Goal: Information Seeking & Learning: Check status

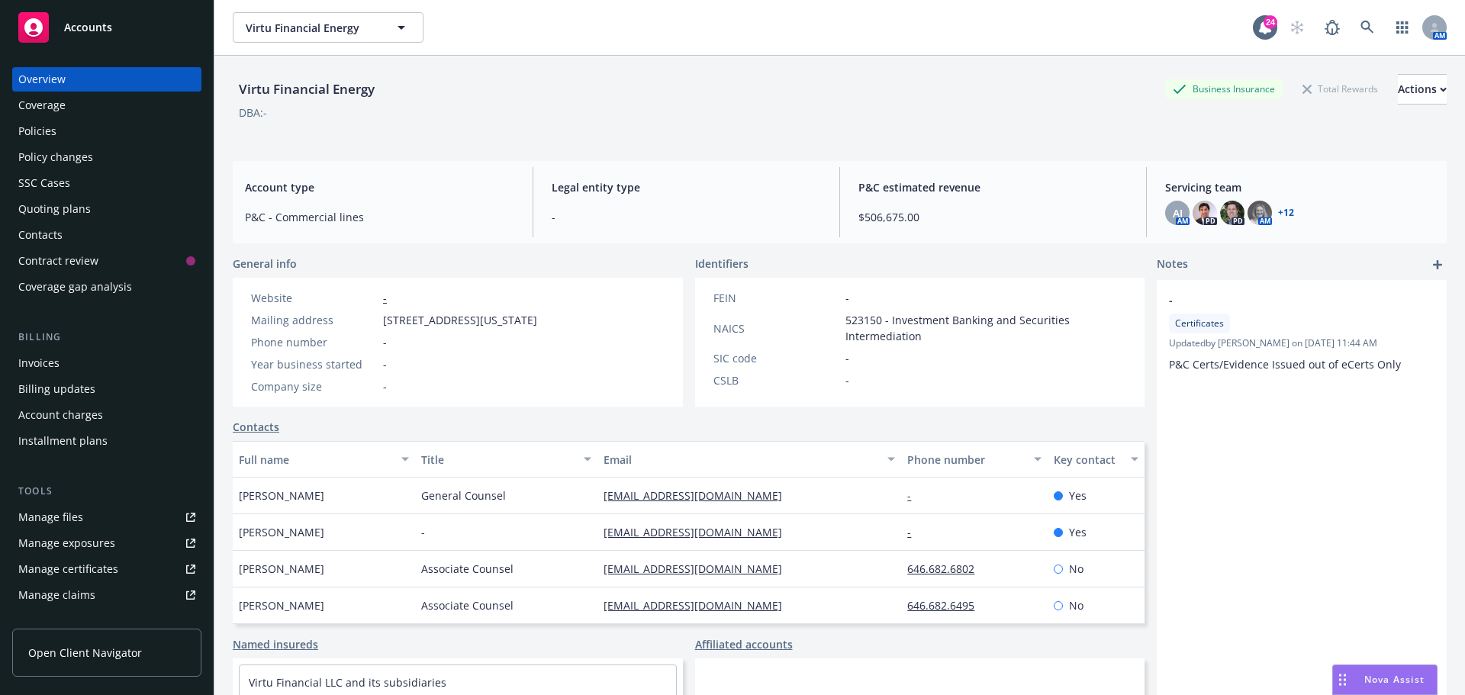
click at [1352, 33] on link at bounding box center [1367, 27] width 31 height 31
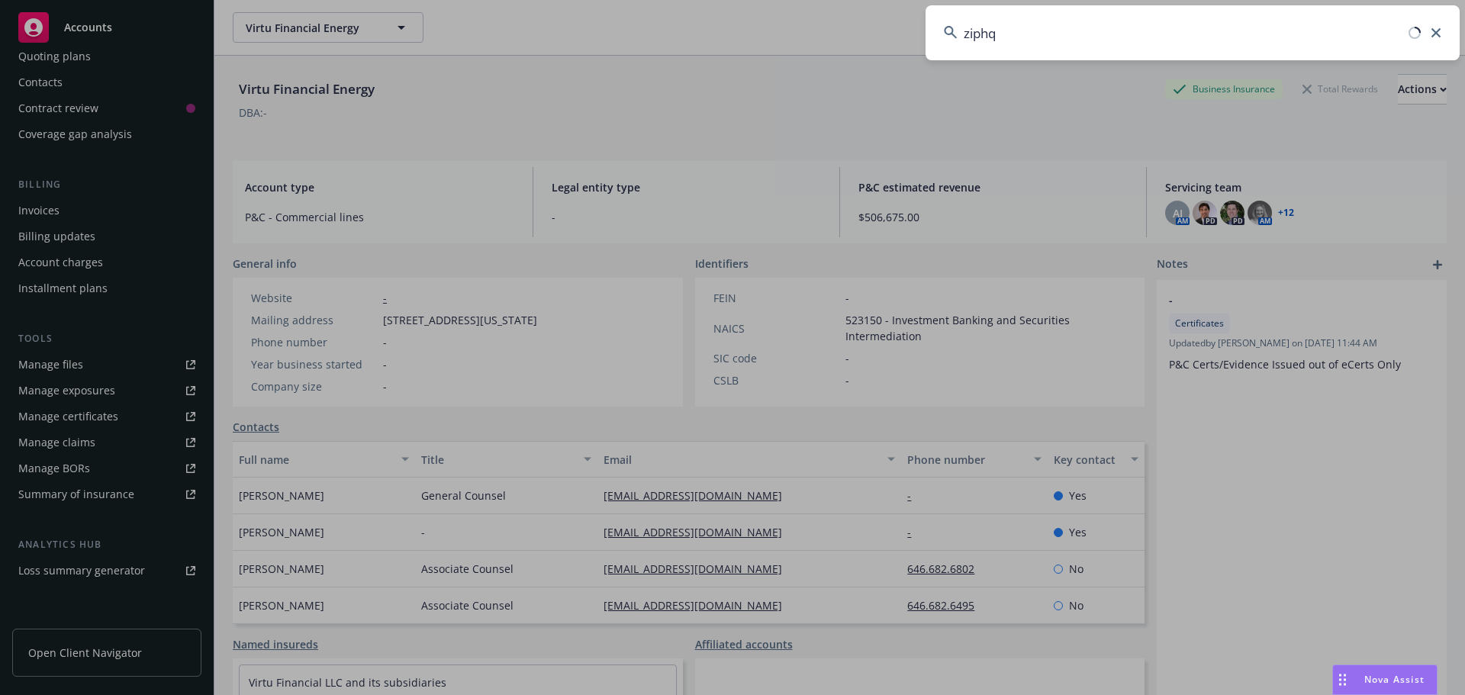
type input "ziphq"
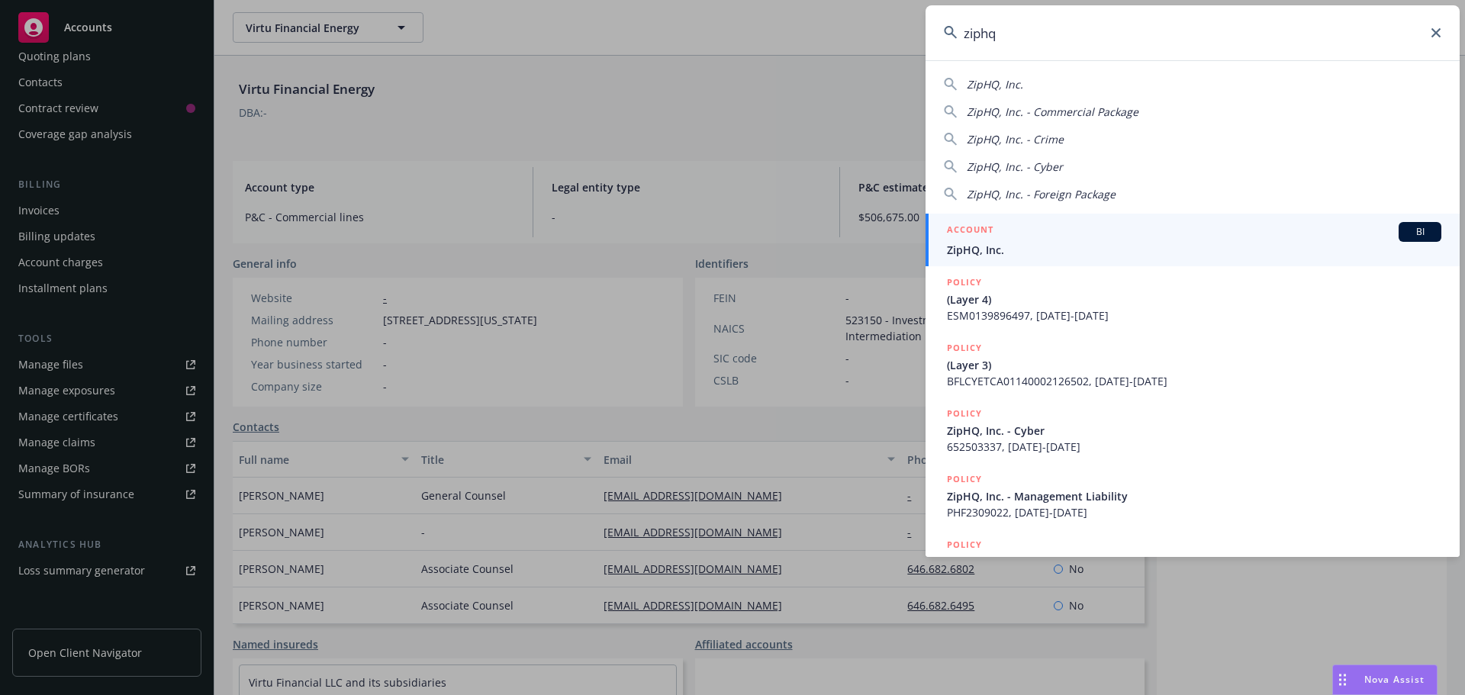
click at [1412, 225] on span "BI" at bounding box center [1420, 232] width 31 height 14
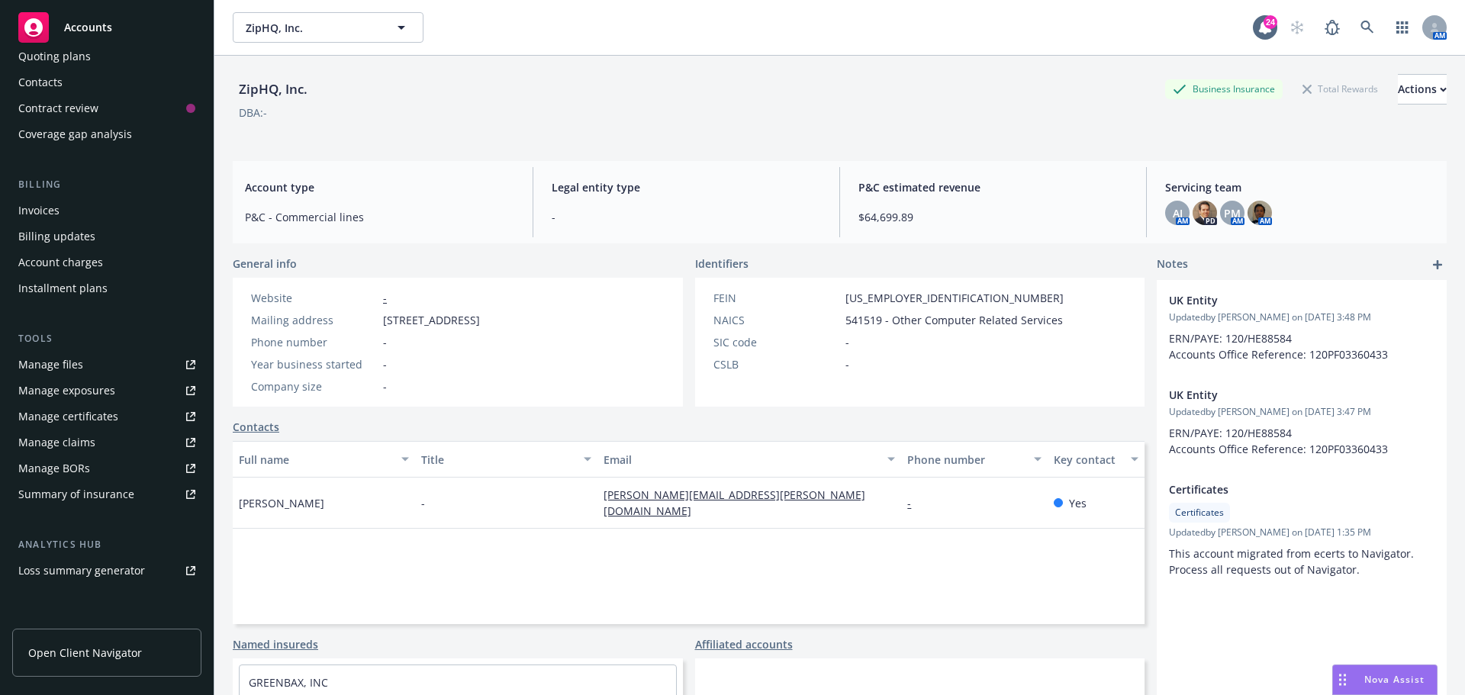
click at [311, 117] on div "DBA: -" at bounding box center [840, 113] width 1214 height 16
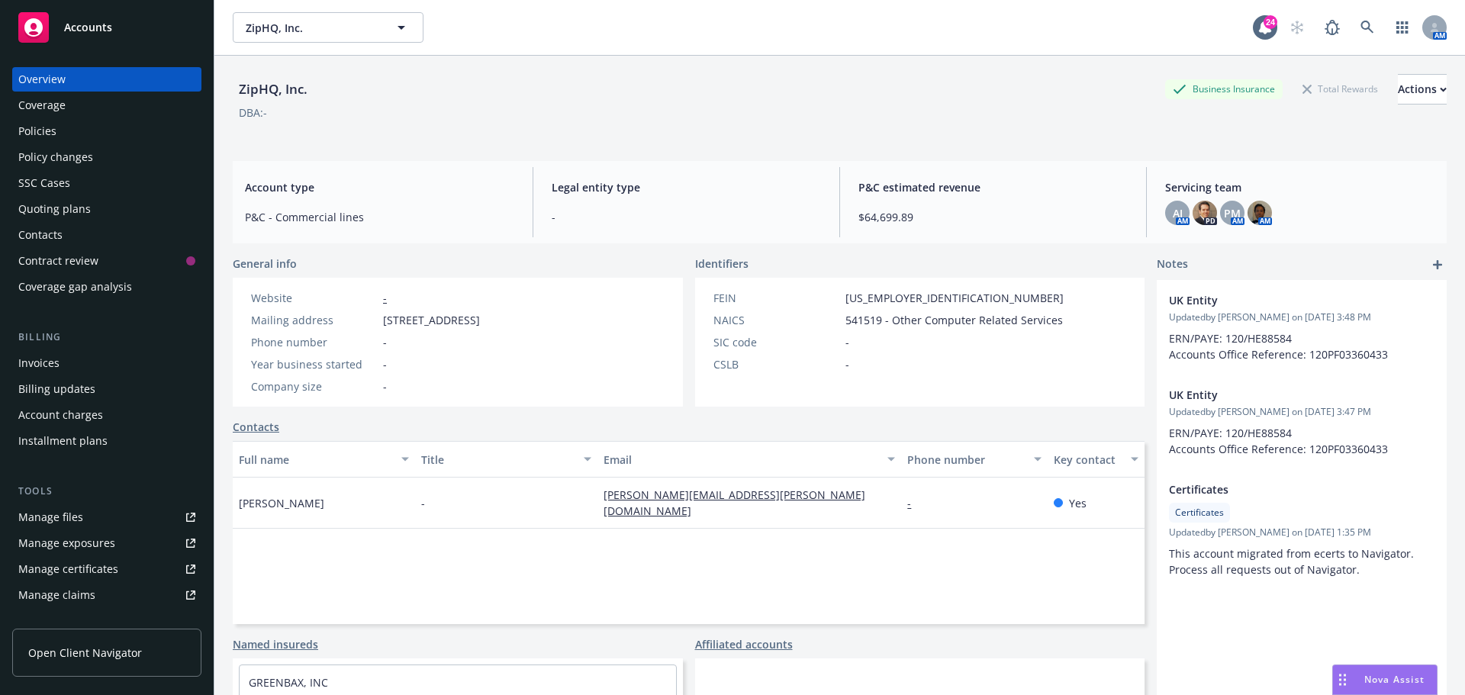
click at [48, 127] on div "Policies" at bounding box center [37, 131] width 38 height 24
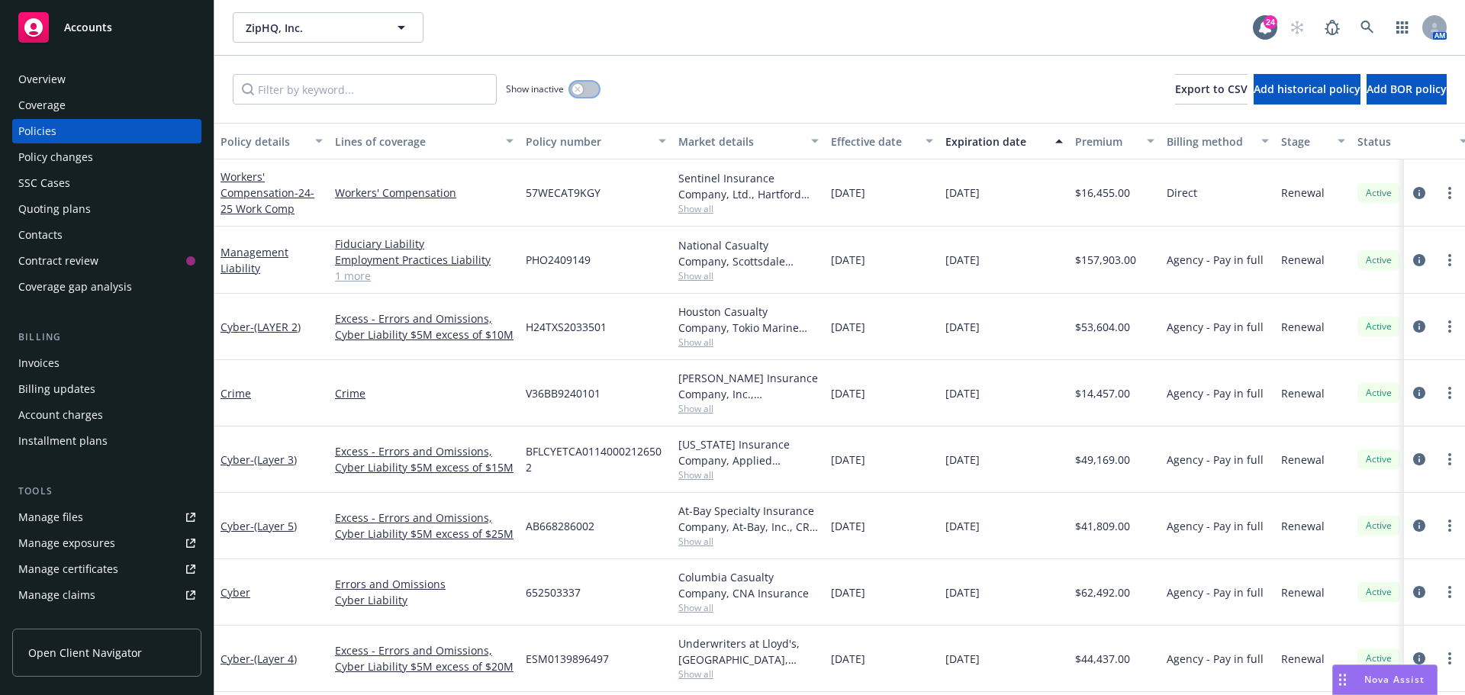
click at [589, 94] on button "button" at bounding box center [584, 89] width 29 height 15
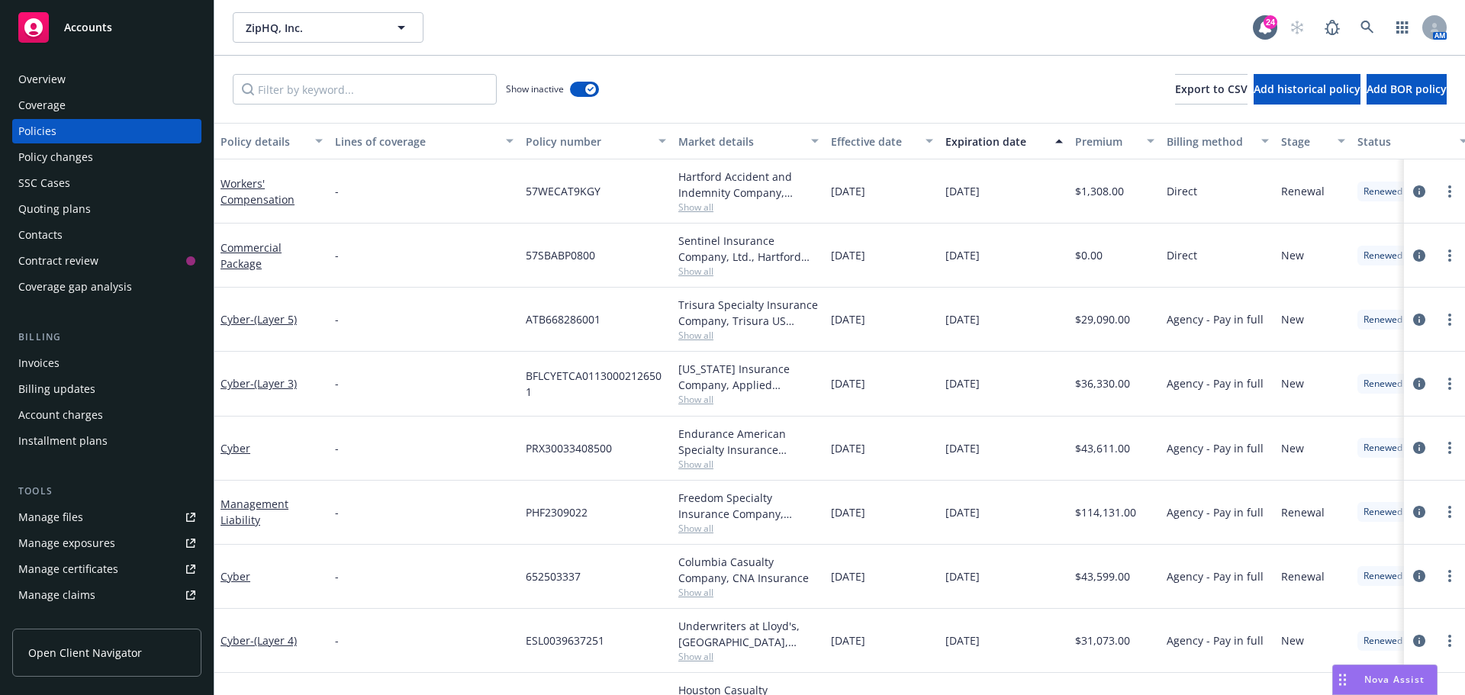
click at [808, 92] on div "Show inactive Export to CSV Add historical policy Add BOR policy" at bounding box center [839, 89] width 1251 height 67
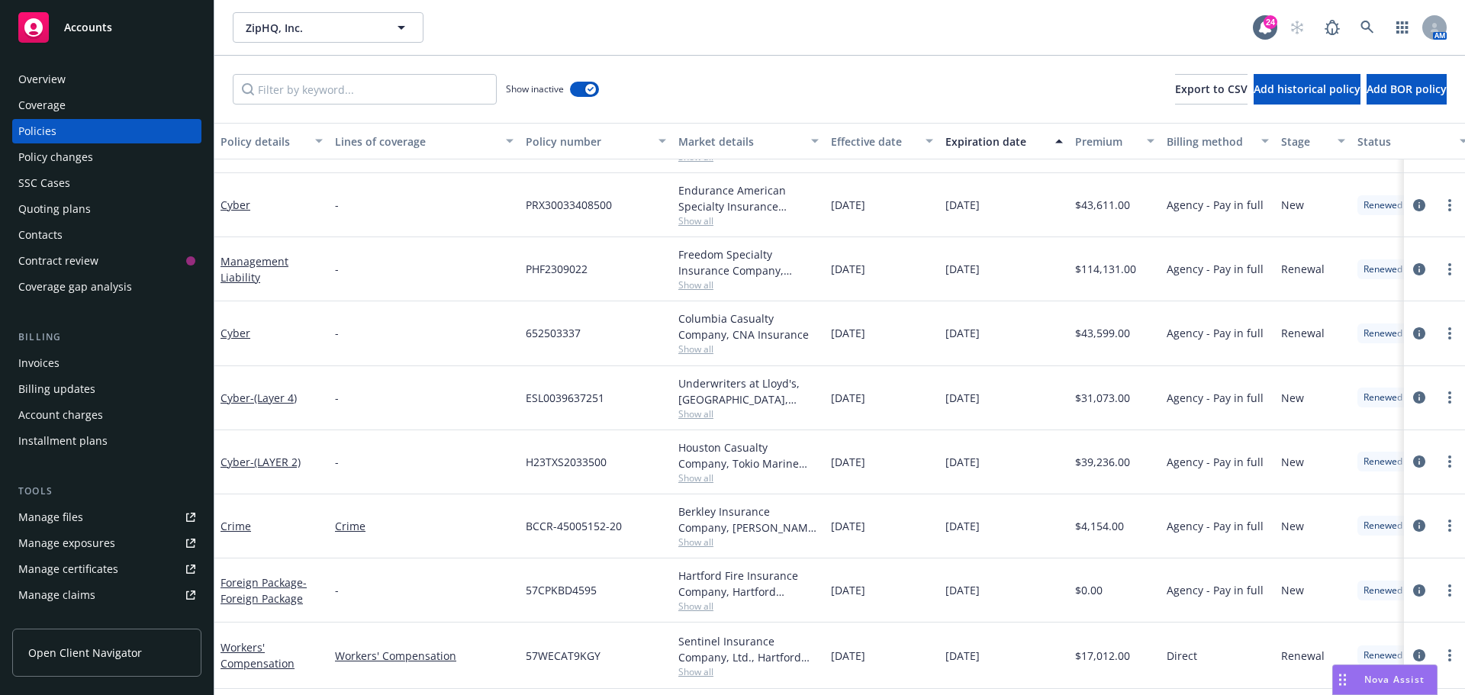
scroll to position [305, 0]
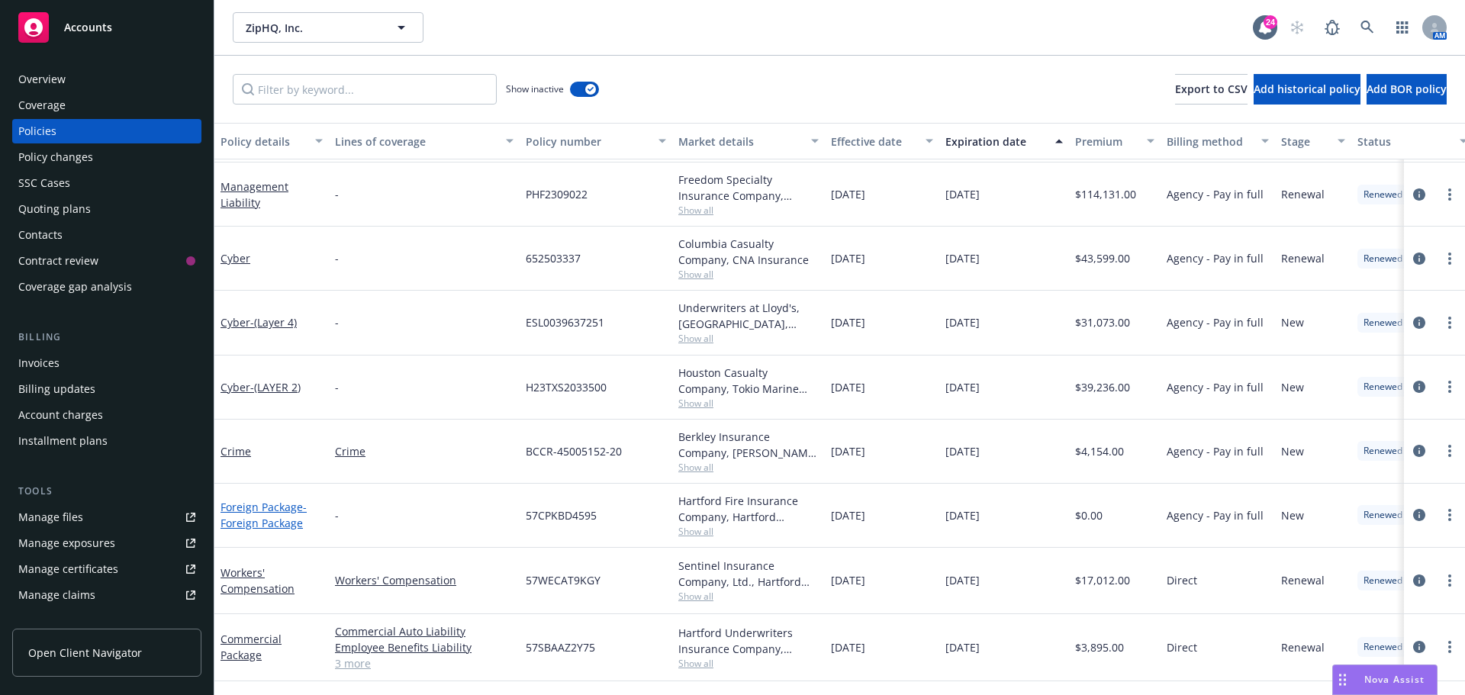
click at [291, 512] on link "Foreign Package - Foreign Package" at bounding box center [264, 515] width 86 height 31
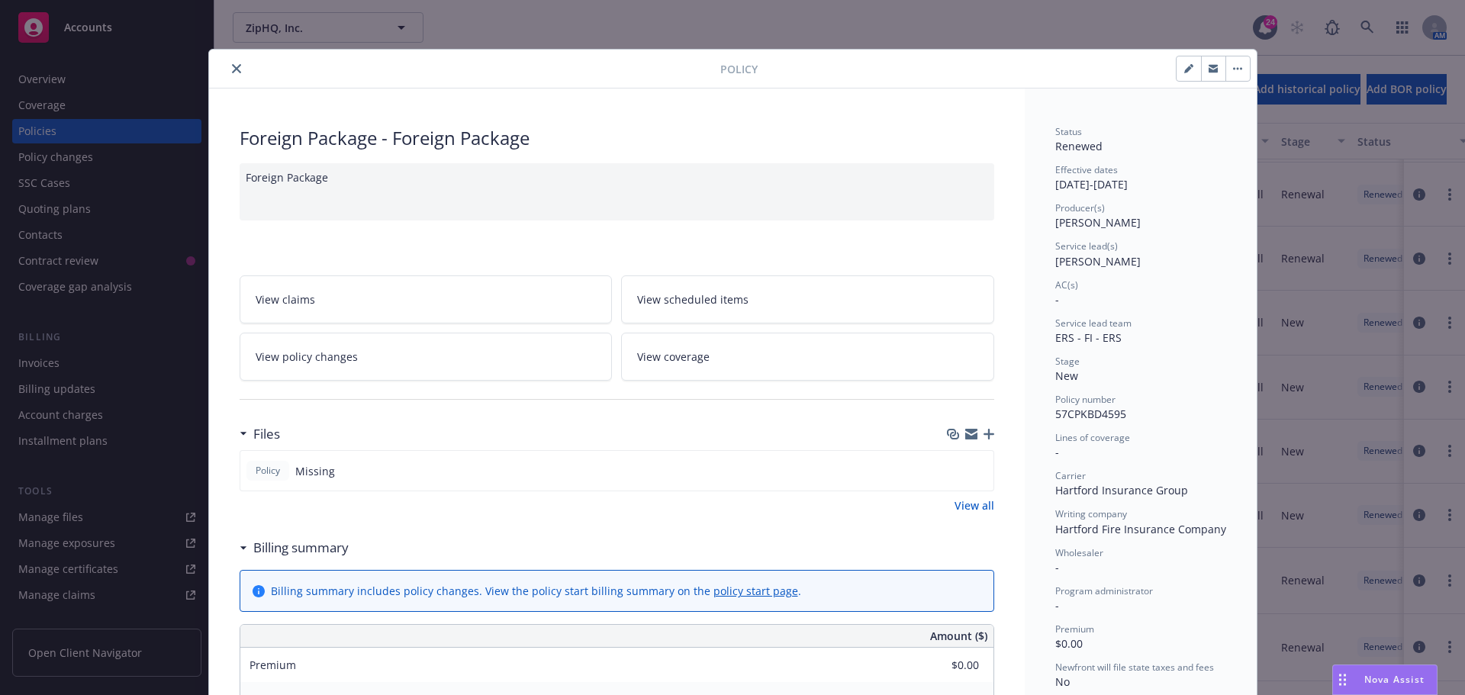
click at [230, 63] on button "close" at bounding box center [236, 69] width 18 height 18
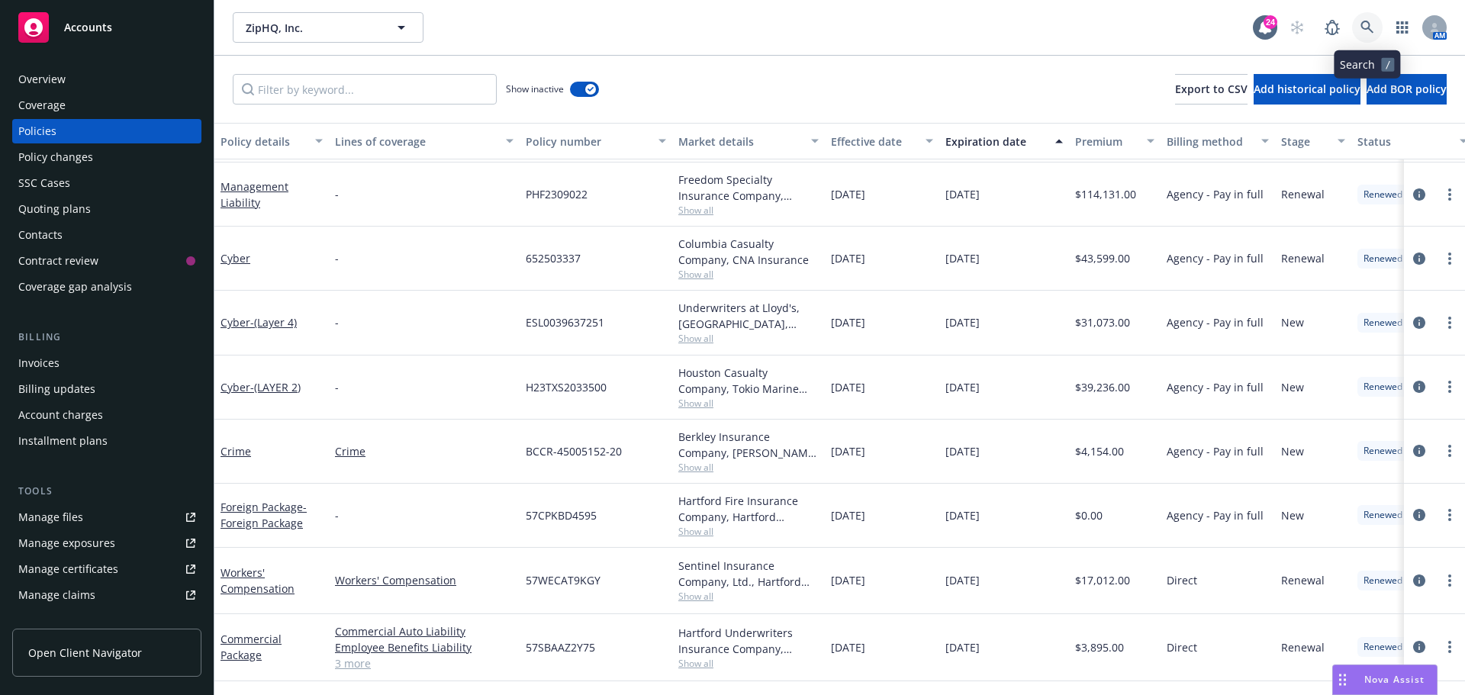
click at [1367, 21] on icon at bounding box center [1367, 28] width 14 height 14
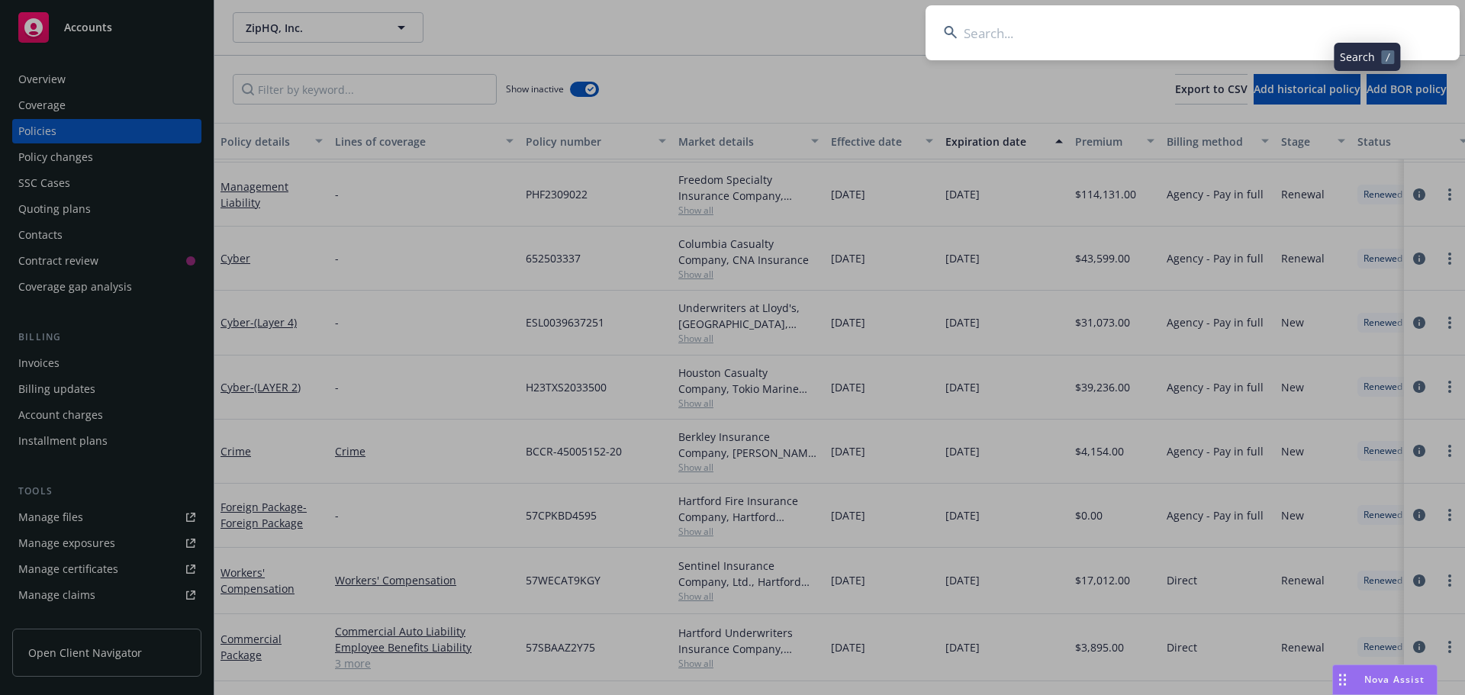
click at [1315, 25] on input at bounding box center [1193, 32] width 534 height 55
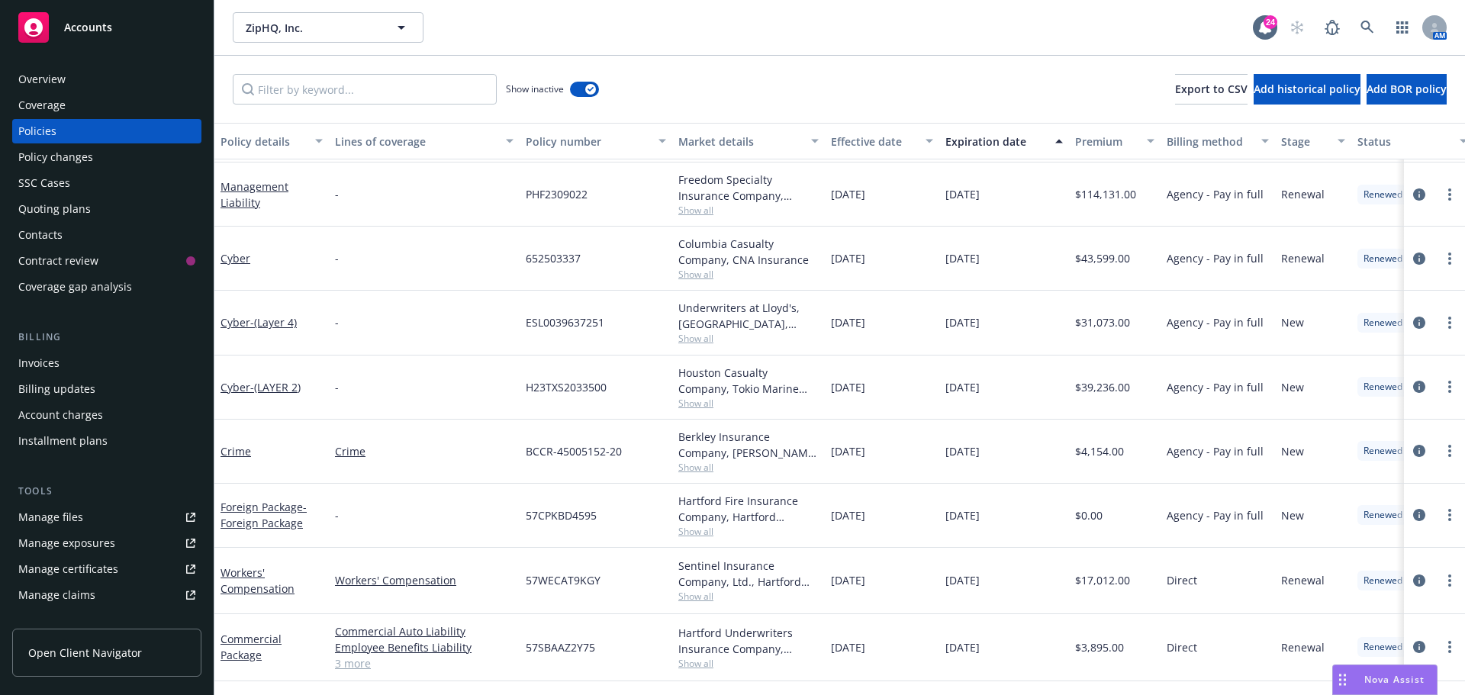
click at [678, 9] on div "ZipHQ, Inc. ZipHQ, Inc. 24 AM" at bounding box center [839, 27] width 1251 height 55
